Goal: Transaction & Acquisition: Purchase product/service

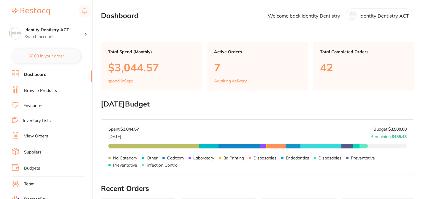
click at [49, 90] on link "Browse Products" at bounding box center [40, 91] width 33 height 6
click at [51, 91] on link "Browse Products" at bounding box center [40, 91] width 33 height 6
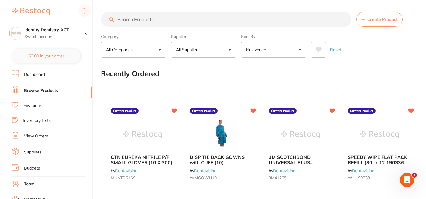
click at [149, 18] on input "search" at bounding box center [226, 19] width 250 height 15
paste input "$193.45"
type input "$193.45"
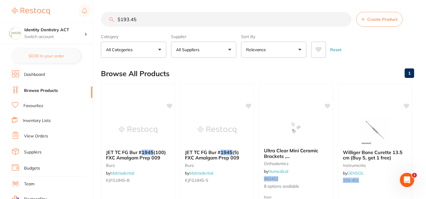
drag, startPoint x: 136, startPoint y: 21, endPoint x: 100, endPoint y: 20, distance: 35.9
click at [100, 20] on div "$629.42 Identity Dentistry ACT Switch account Identity Dentistry ACT $0.00 in y…" at bounding box center [213, 99] width 426 height 199
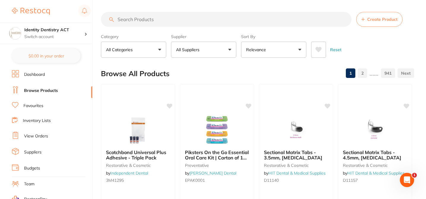
click at [151, 17] on input "search" at bounding box center [226, 19] width 250 height 15
paste input "605319"
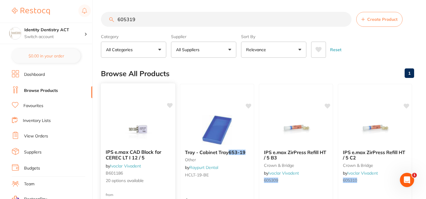
type input "605319"
click at [157, 176] on div "IPS e.max CAD Block for CEREC LT I 12 / 5 by Ivoclar Vivadent B601186 20 option…" at bounding box center [138, 166] width 74 height 44
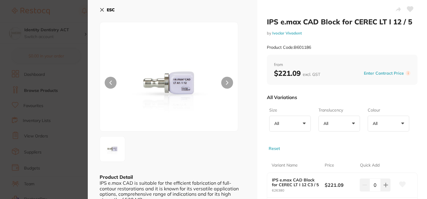
click at [324, 91] on div "All Variations" at bounding box center [342, 96] width 151 height 15
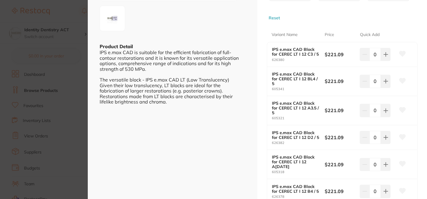
scroll to position [119, 0]
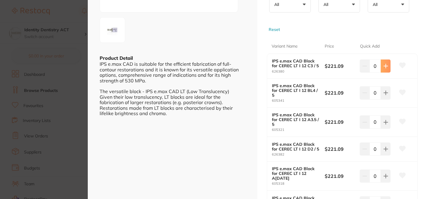
click at [387, 67] on button at bounding box center [386, 65] width 10 height 13
type input "1"
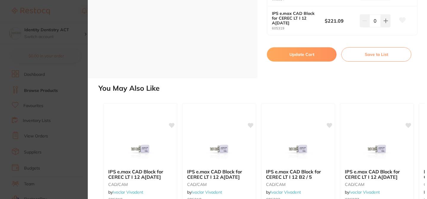
scroll to position [691, 0]
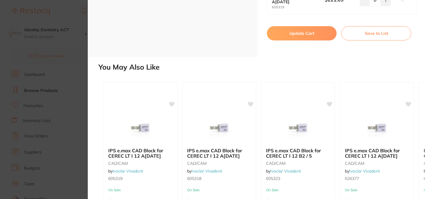
click at [302, 26] on button "Update Cart" at bounding box center [302, 33] width 70 height 14
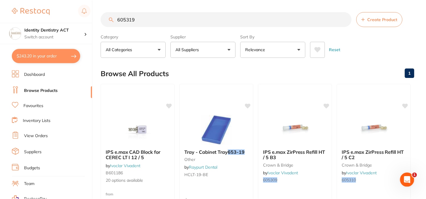
scroll to position [1, 0]
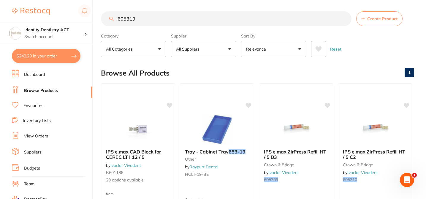
click at [59, 58] on button "$243.20 in your order" at bounding box center [46, 56] width 69 height 14
checkbox input "true"
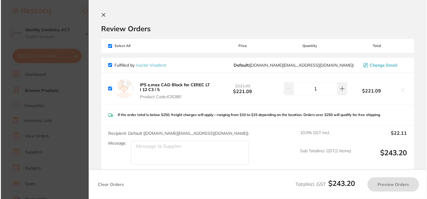
scroll to position [0, 0]
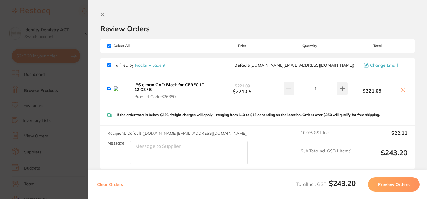
click at [404, 90] on icon at bounding box center [403, 90] width 5 height 5
checkbox input "false"
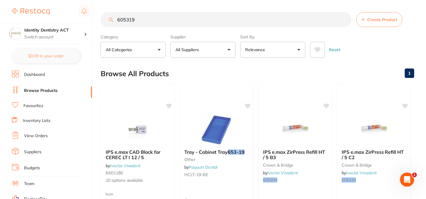
scroll to position [1, 0]
click at [102, 15] on input "605319" at bounding box center [226, 18] width 250 height 15
